Goal: Information Seeking & Learning: Learn about a topic

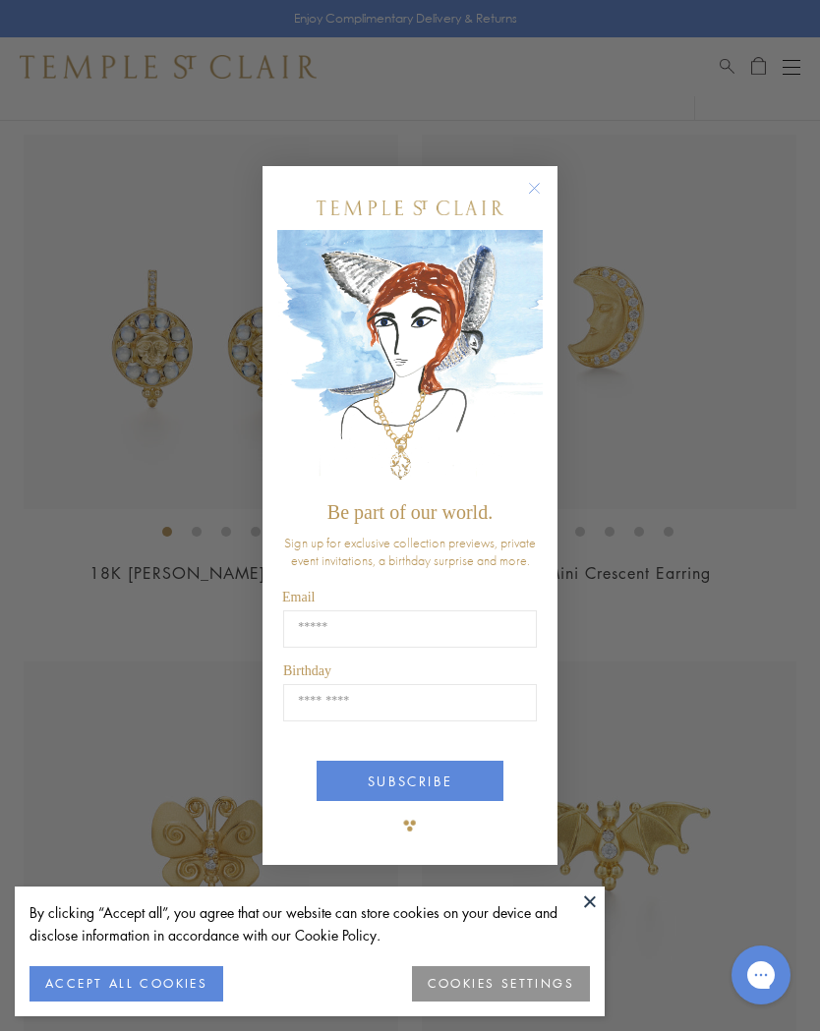
scroll to position [1786, 0]
click at [542, 183] on circle "Close dialog" at bounding box center [535, 188] width 24 height 24
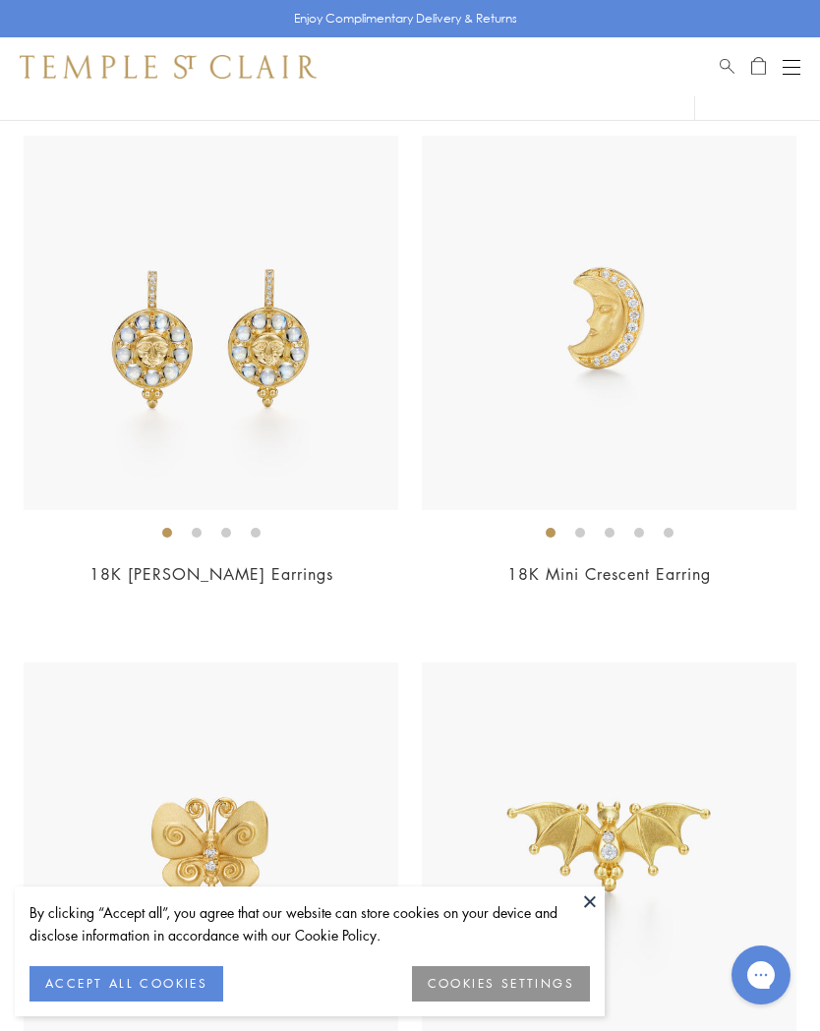
click at [700, 359] on img at bounding box center [609, 323] width 375 height 375
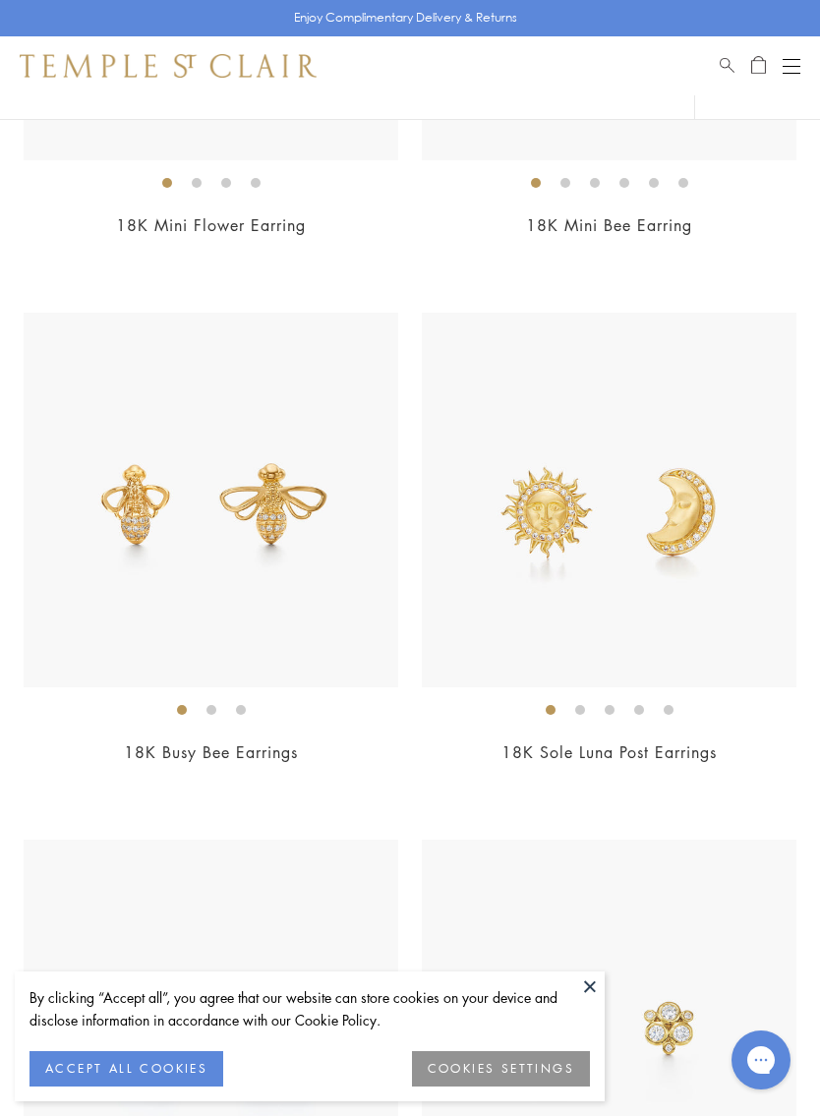
scroll to position [3189, 0]
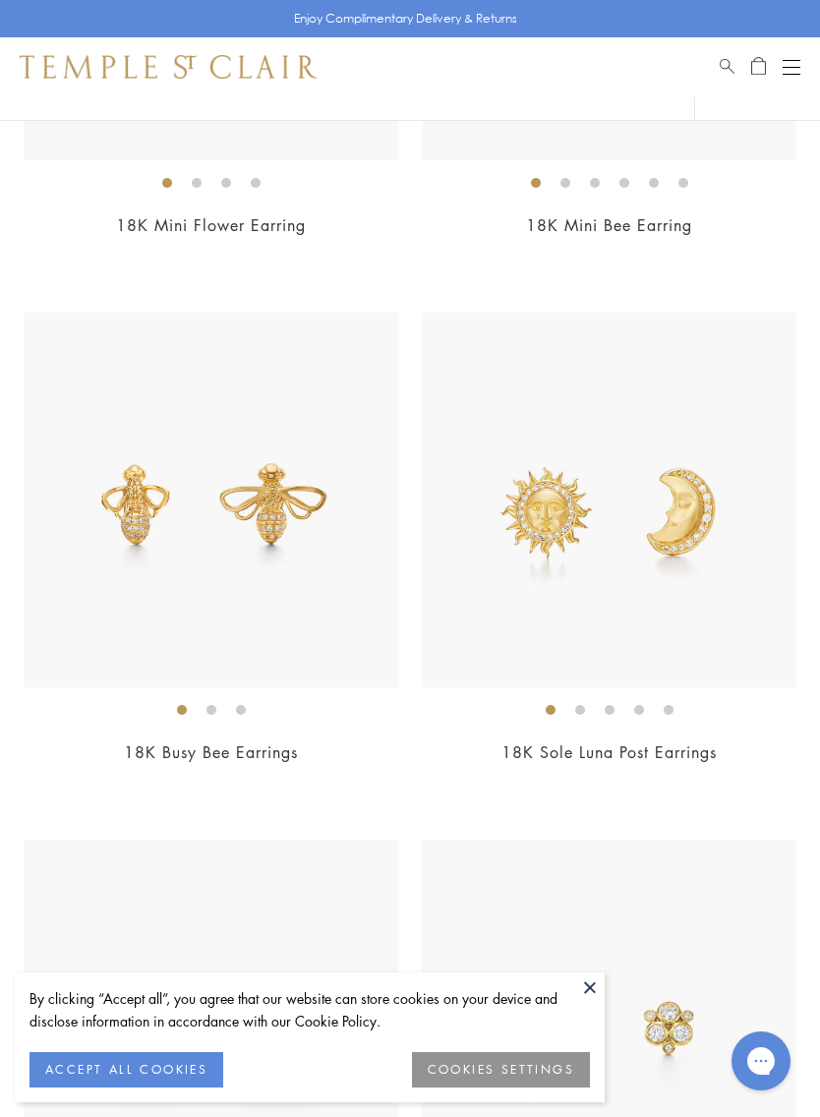
click at [722, 512] on img at bounding box center [609, 500] width 375 height 375
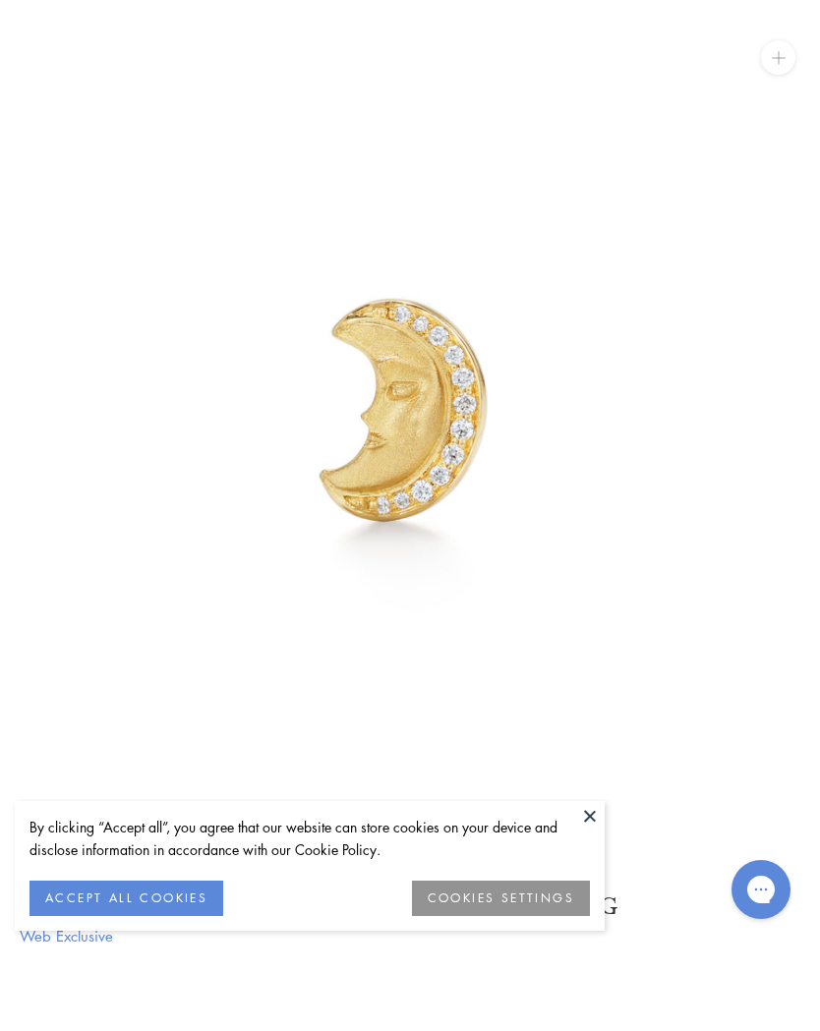
scroll to position [86, 0]
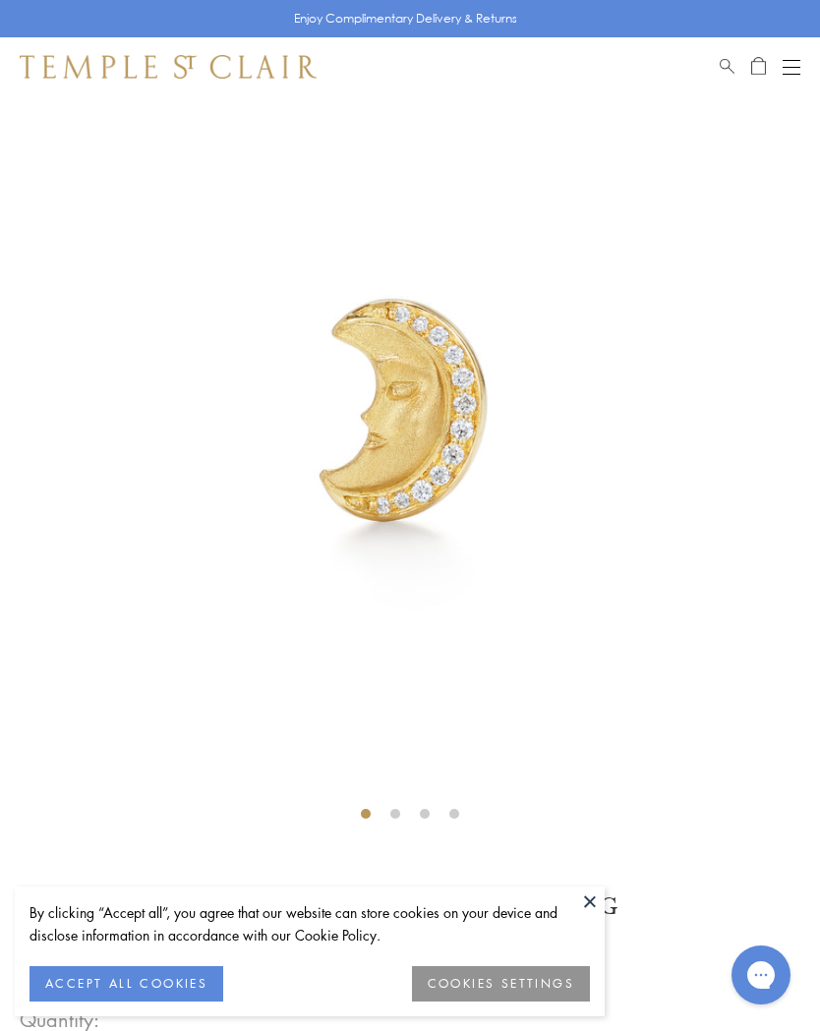
click at [195, 975] on button "ACCEPT ALL COOKIES" at bounding box center [126, 983] width 194 height 35
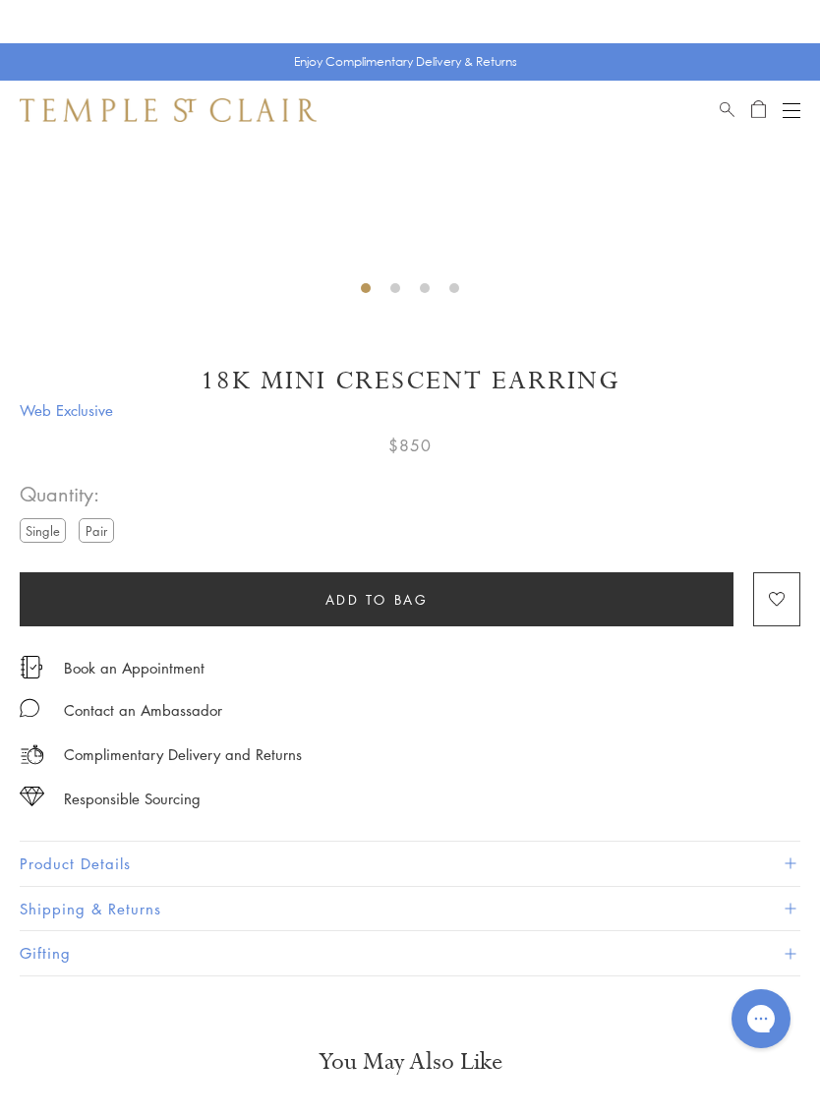
scroll to position [570, 0]
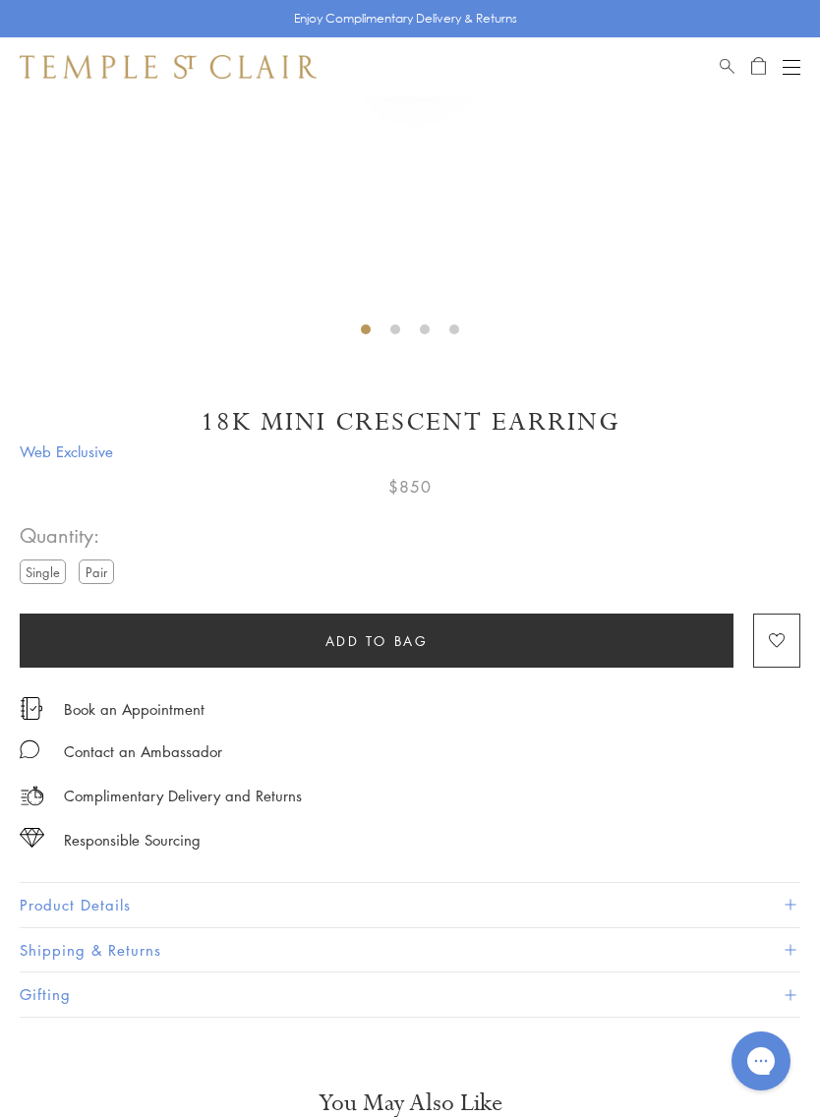
click at [791, 902] on span at bounding box center [789, 904] width 11 height 11
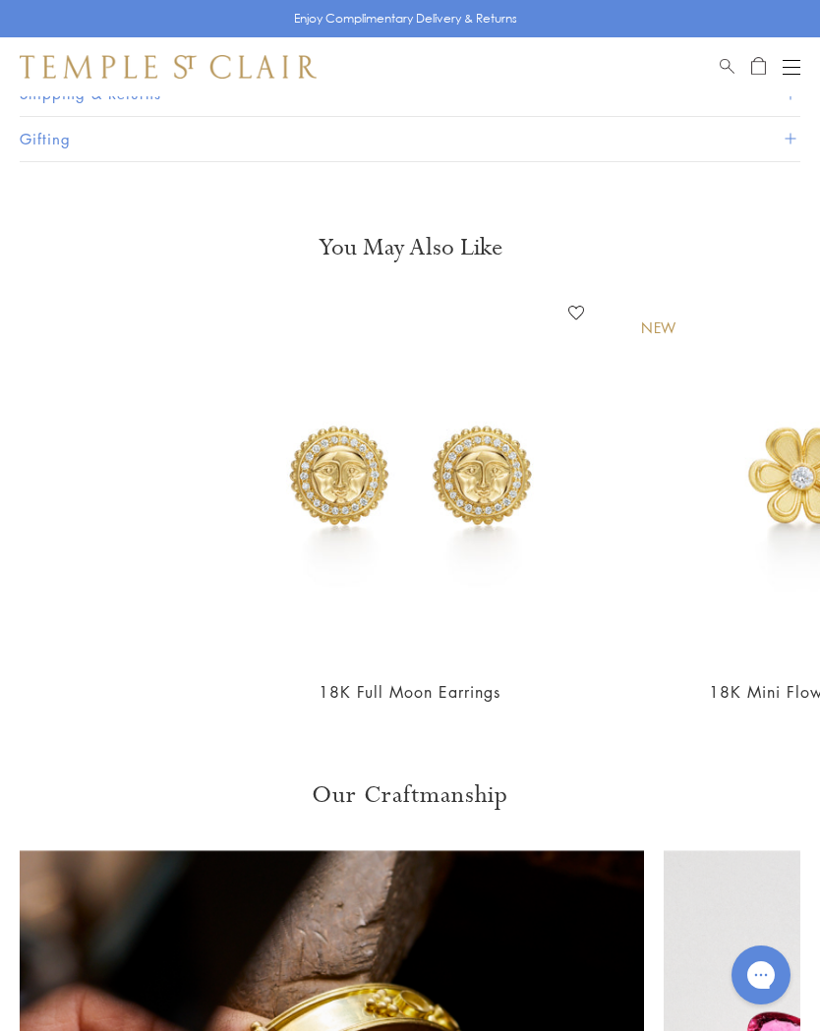
scroll to position [0, 0]
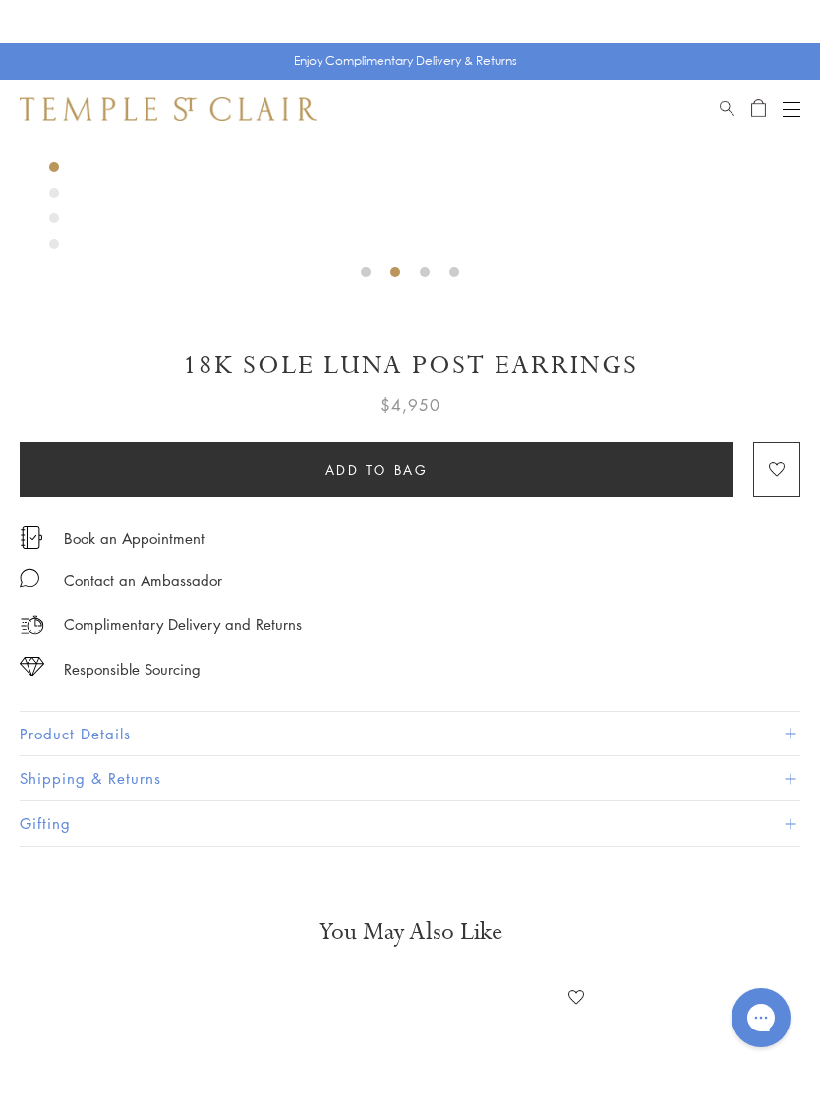
scroll to position [586, 0]
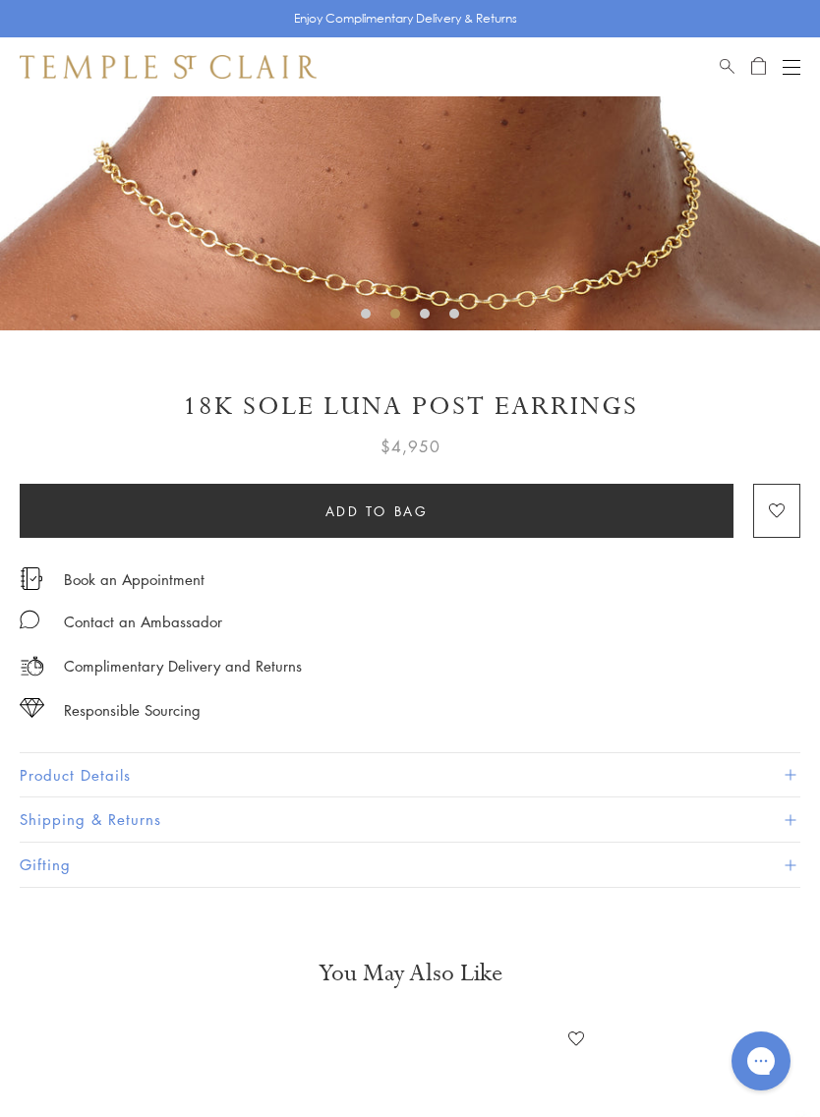
click at [788, 779] on button "Product Details" at bounding box center [410, 775] width 781 height 44
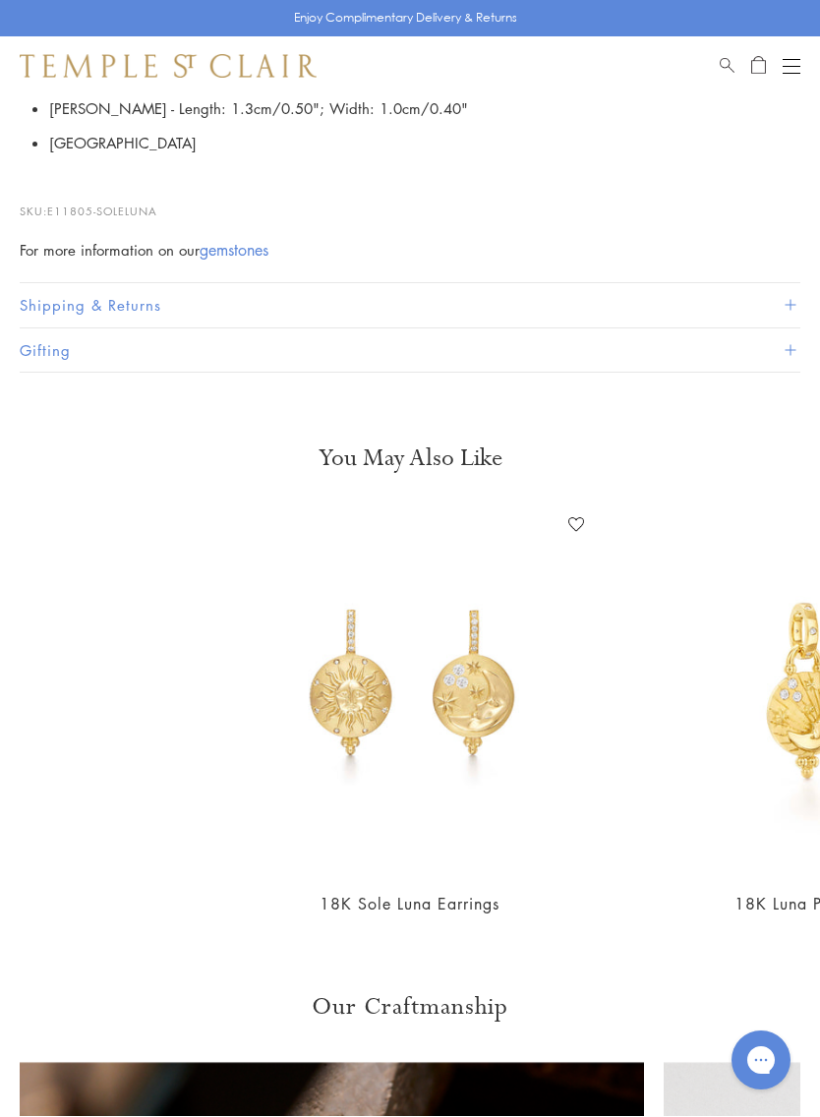
scroll to position [1508, 0]
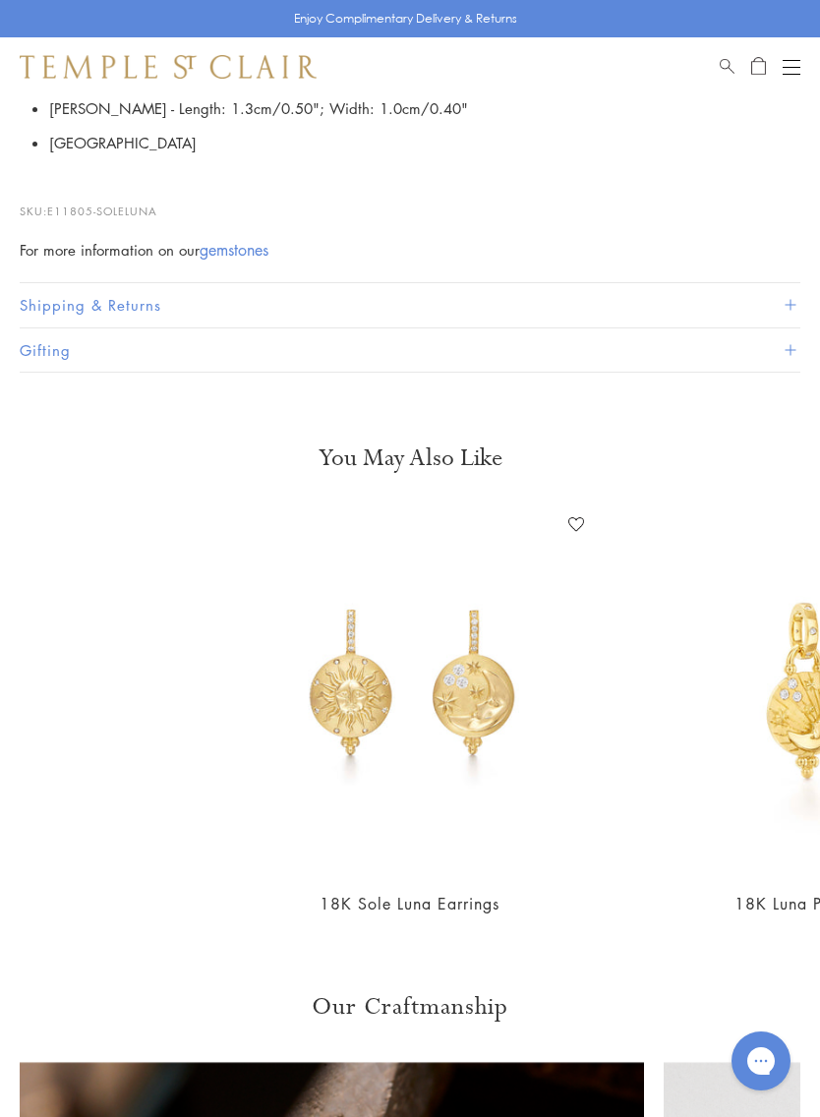
click at [499, 671] on img at bounding box center [410, 690] width 364 height 364
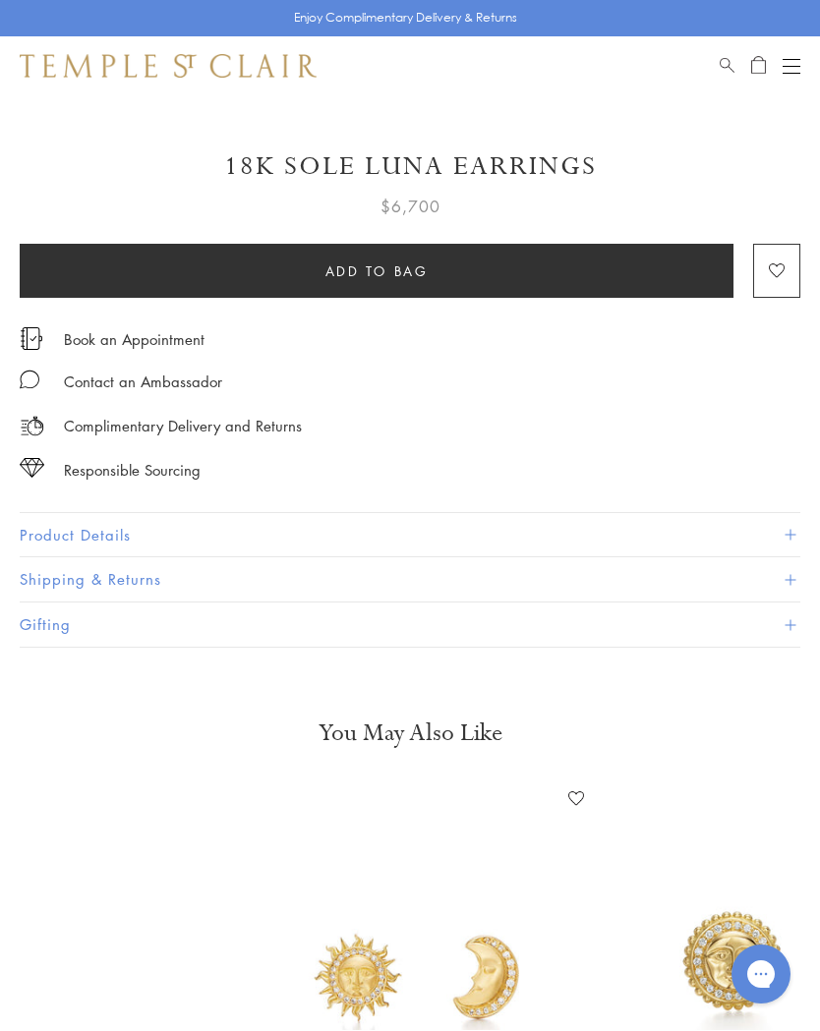
scroll to position [826, 0]
click at [793, 530] on span at bounding box center [789, 535] width 11 height 11
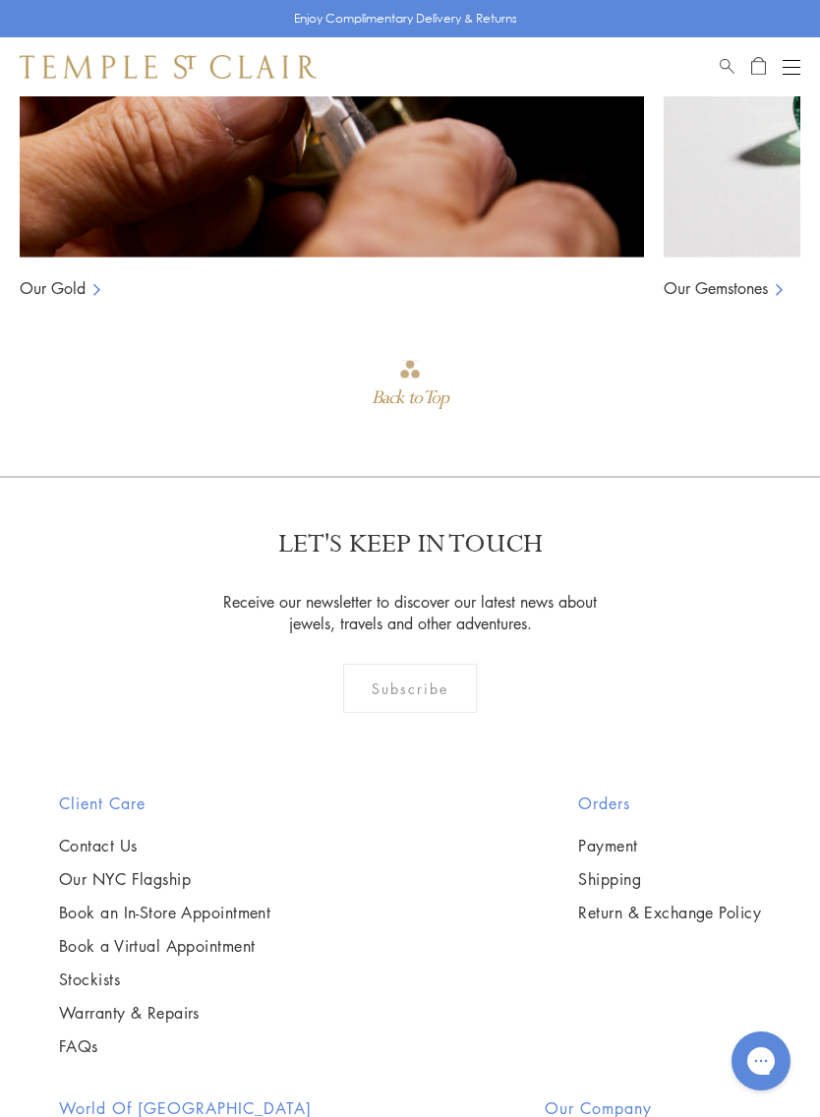
scroll to position [2726, 0]
click at [132, 835] on link "Contact Us" at bounding box center [164, 845] width 211 height 22
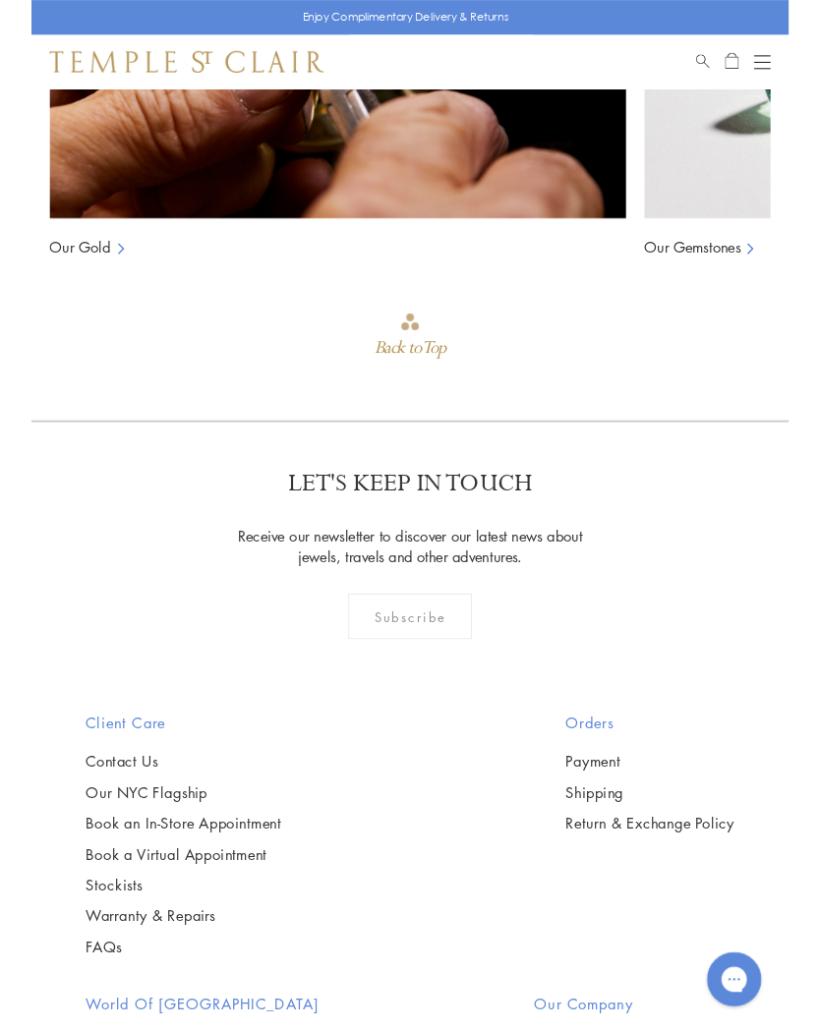
scroll to position [2826, 0]
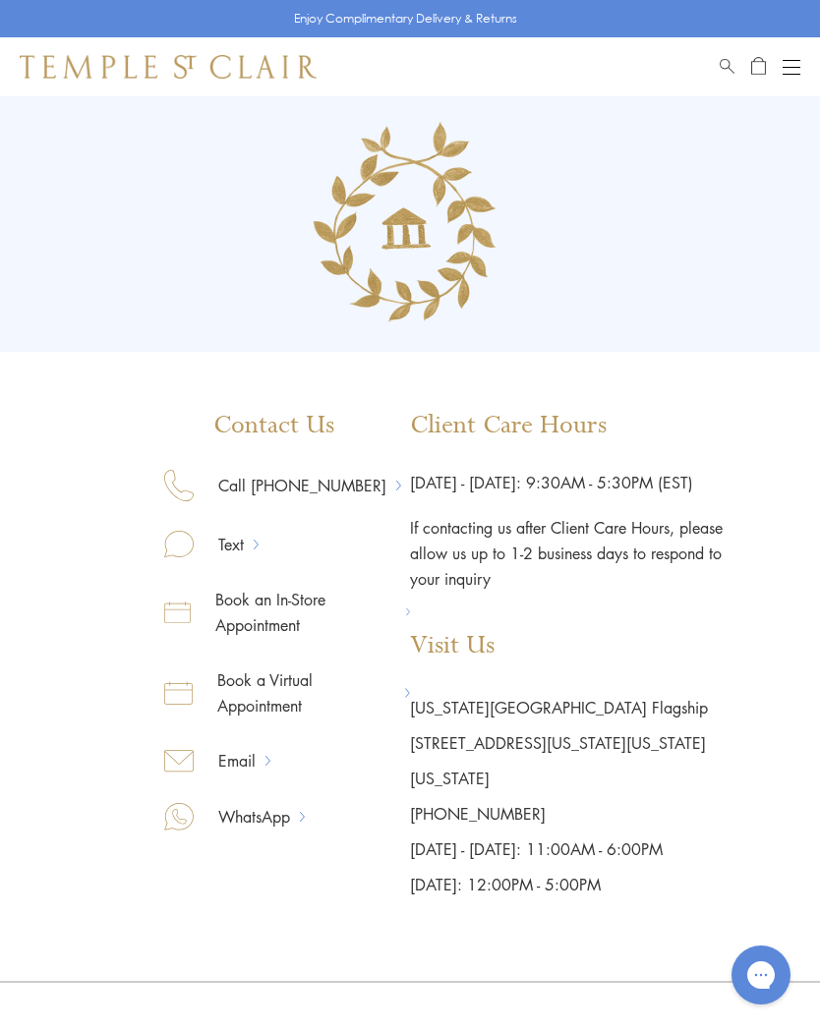
click at [813, 679] on div "Contact Us Call 877-494-8317 Text Book an In-Store Appointment Book a Virtual A…" at bounding box center [410, 499] width 820 height 806
